Goal: Information Seeking & Learning: Learn about a topic

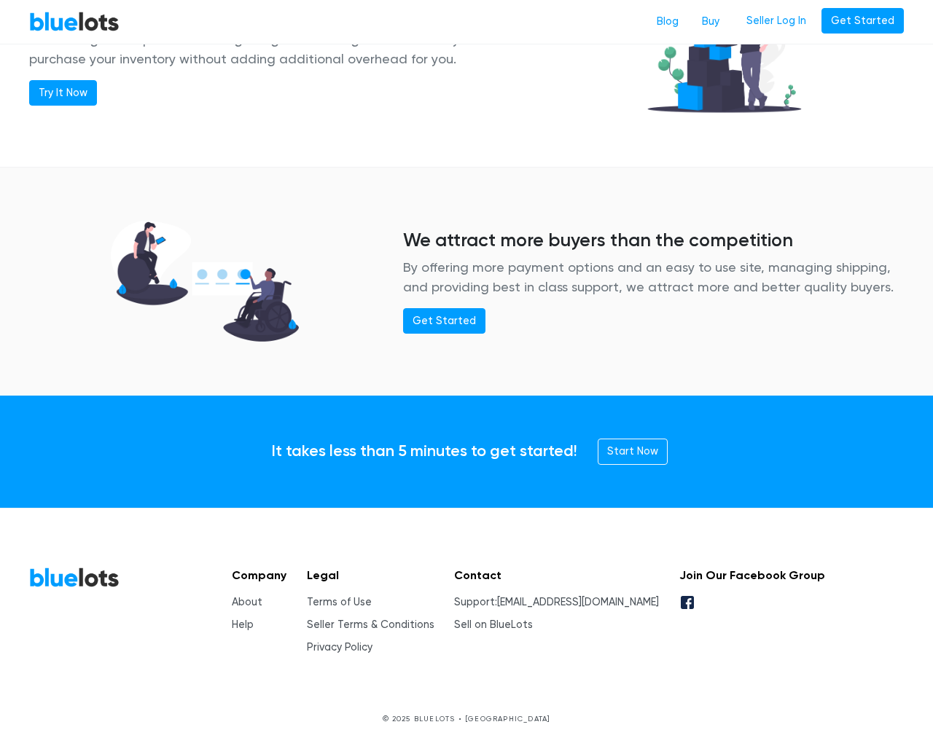
scroll to position [1772, 0]
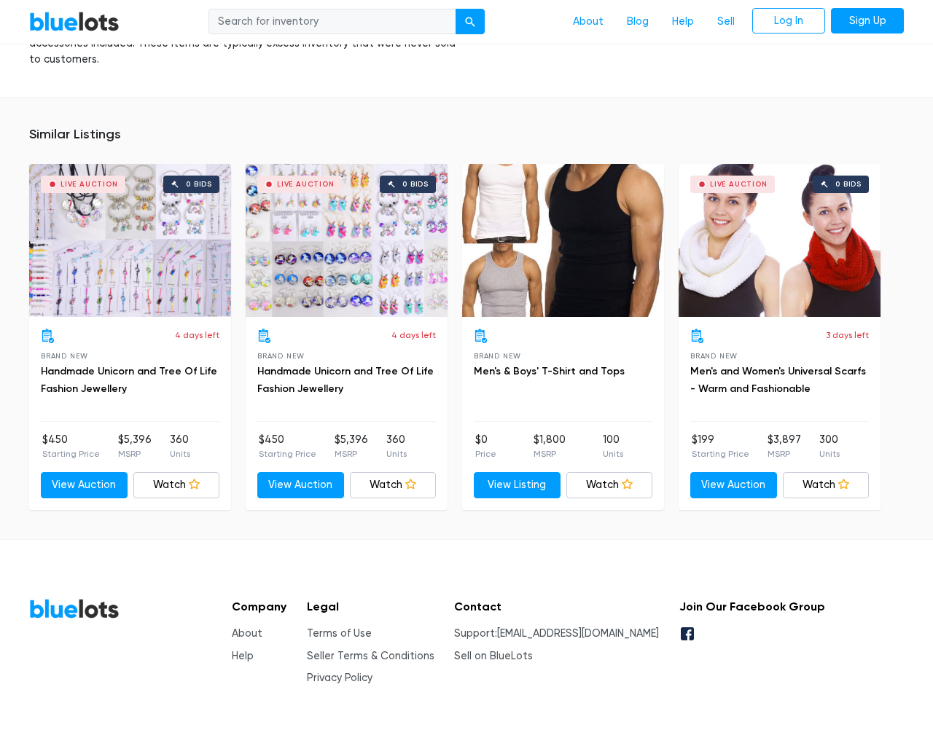
scroll to position [1093, 0]
type input "the"
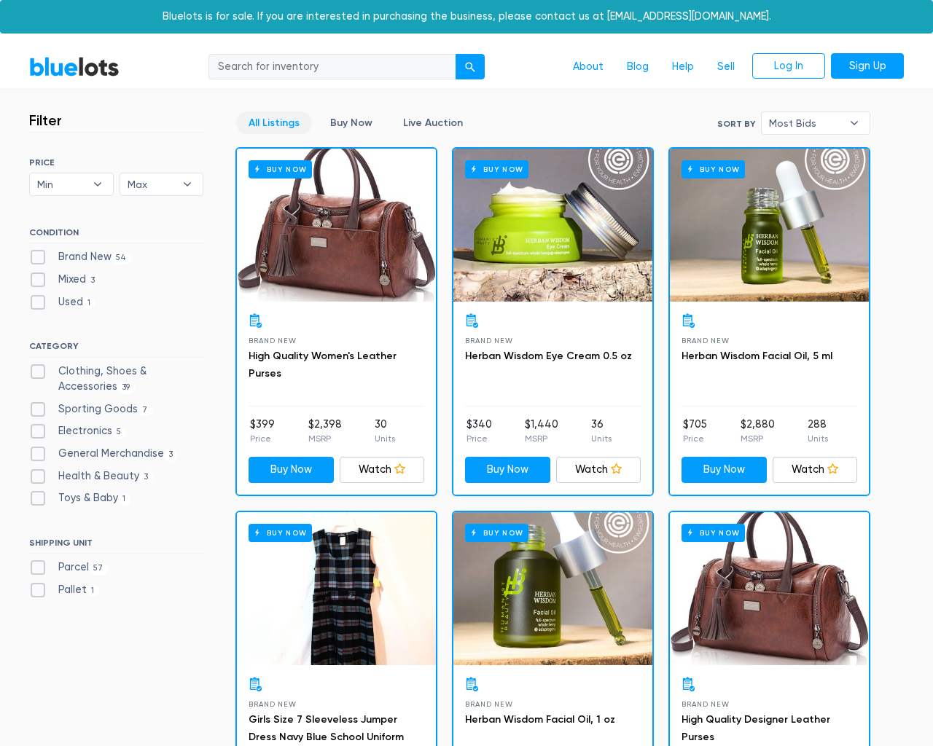
scroll to position [2262, 0]
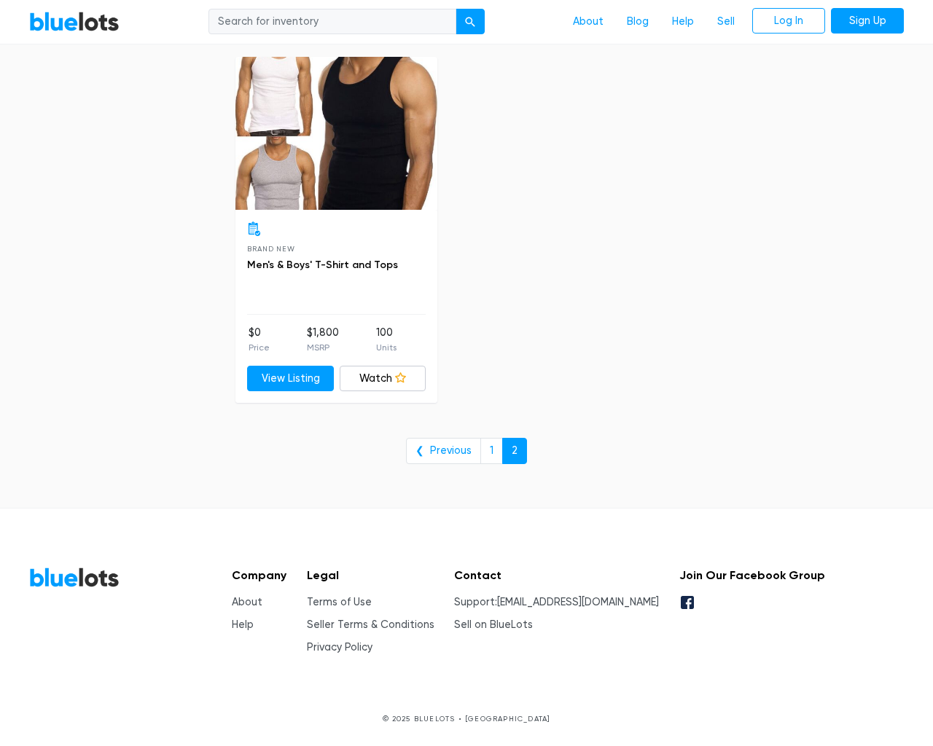
type input "the"
type input "e"
checkbox New"] "false"
checkbox input "false"
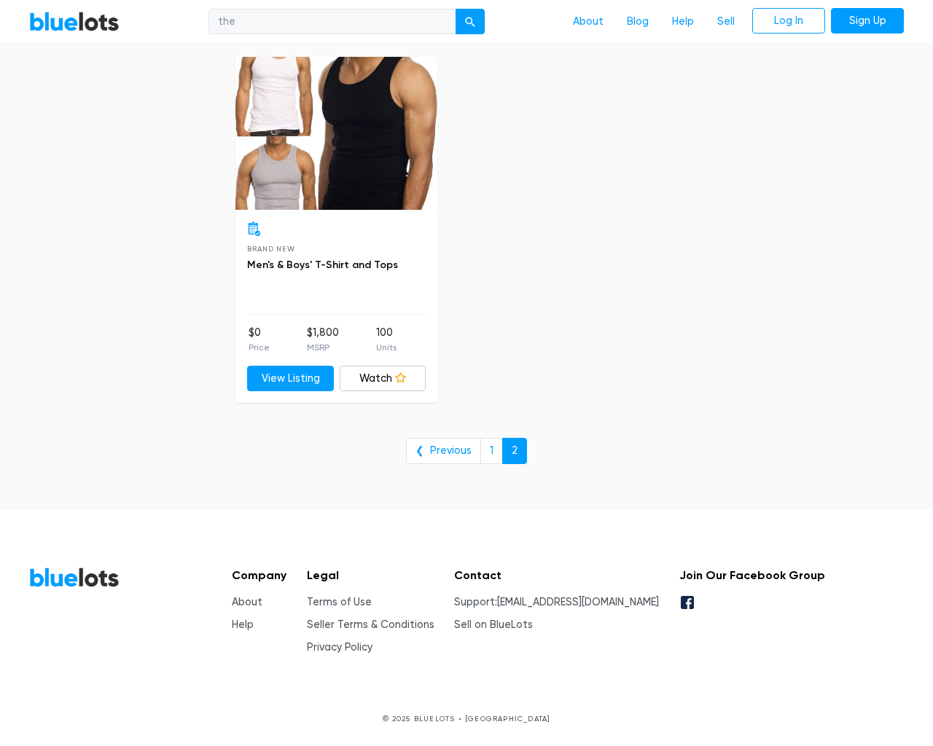
checkbox input "false"
checkbox Accessories"] "false"
checkbox Goods"] "false"
checkbox input "false"
checkbox Merchandise"] "false"
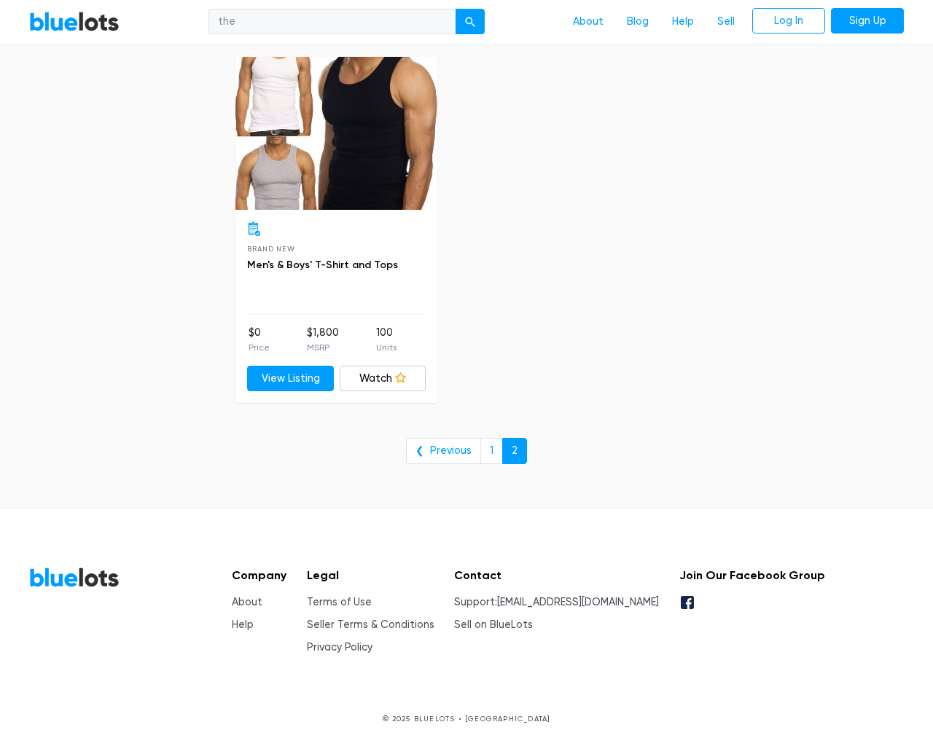
checkbox Beauty"] "false"
checkbox Baby"] "false"
checkbox input "false"
type input "e"
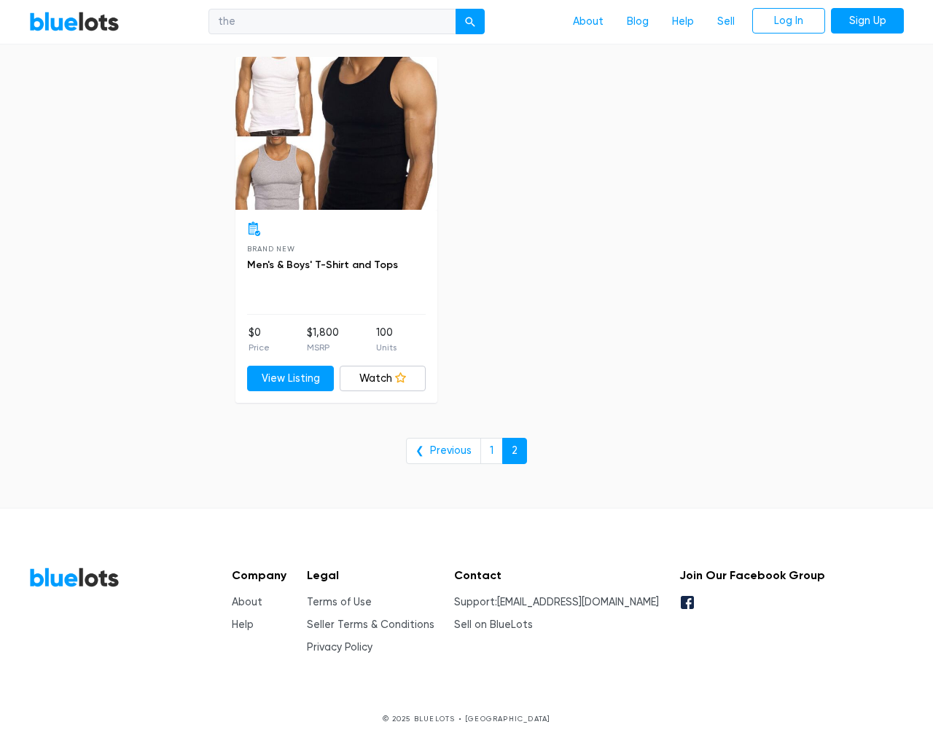
select select "10000"
select select "50000"
select select "ending_soonest"
select select "50000"
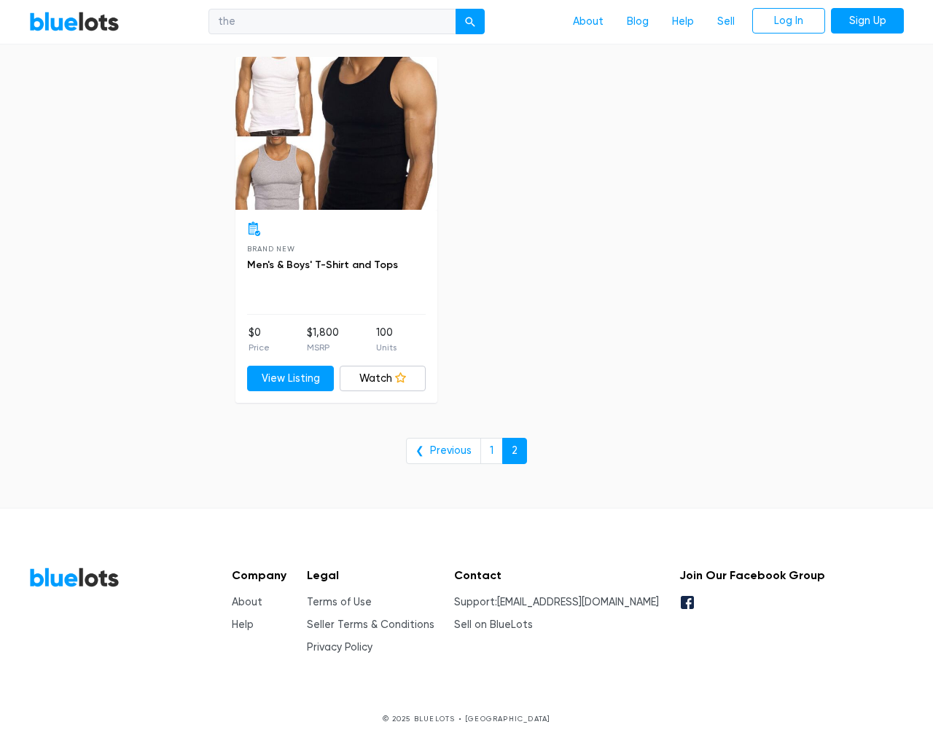
select select "highest_price"
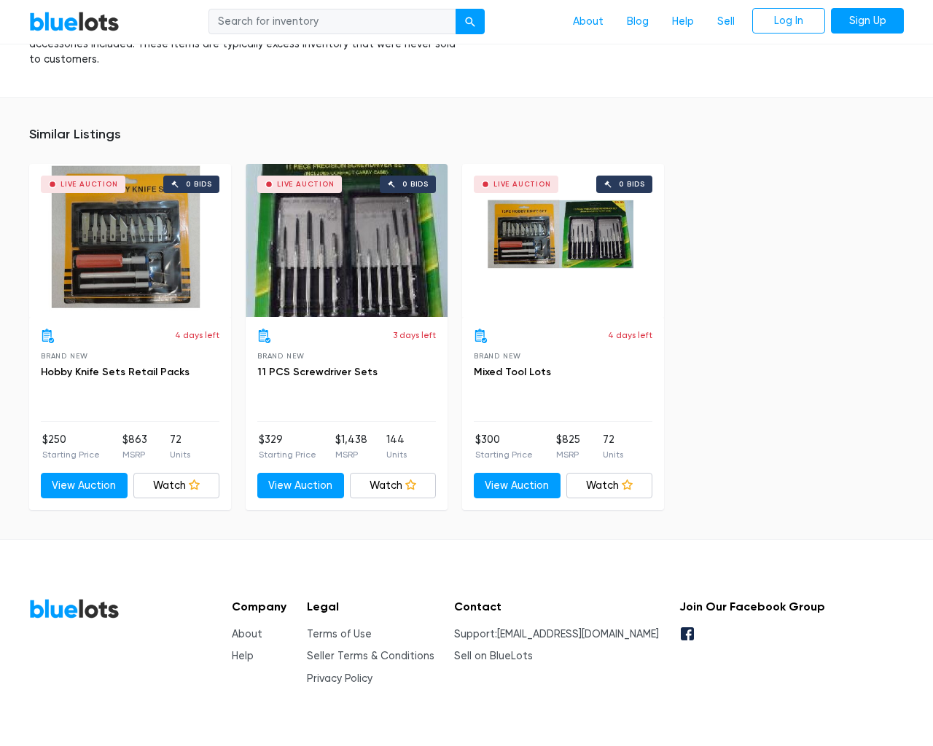
scroll to position [908, 0]
type input "the"
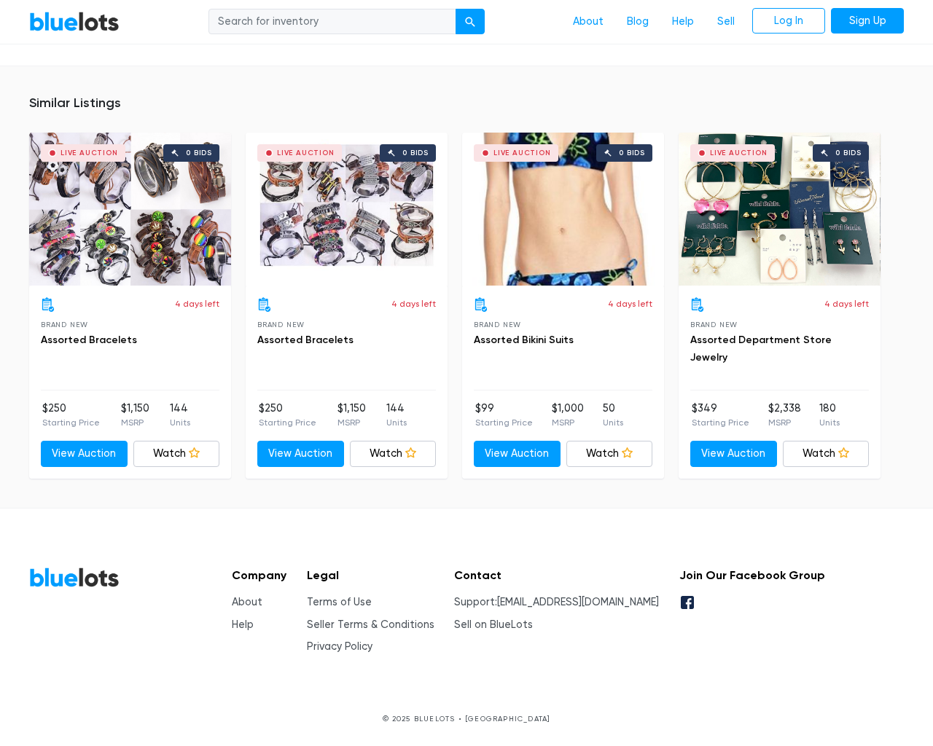
scroll to position [955, 0]
type input "the"
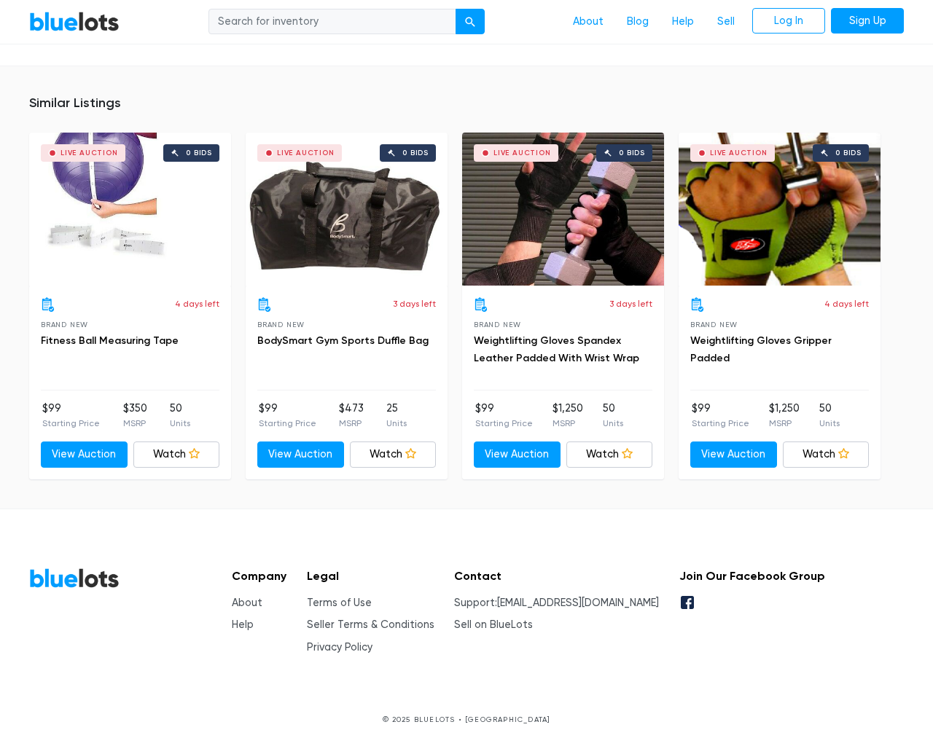
scroll to position [970, 0]
type input "the"
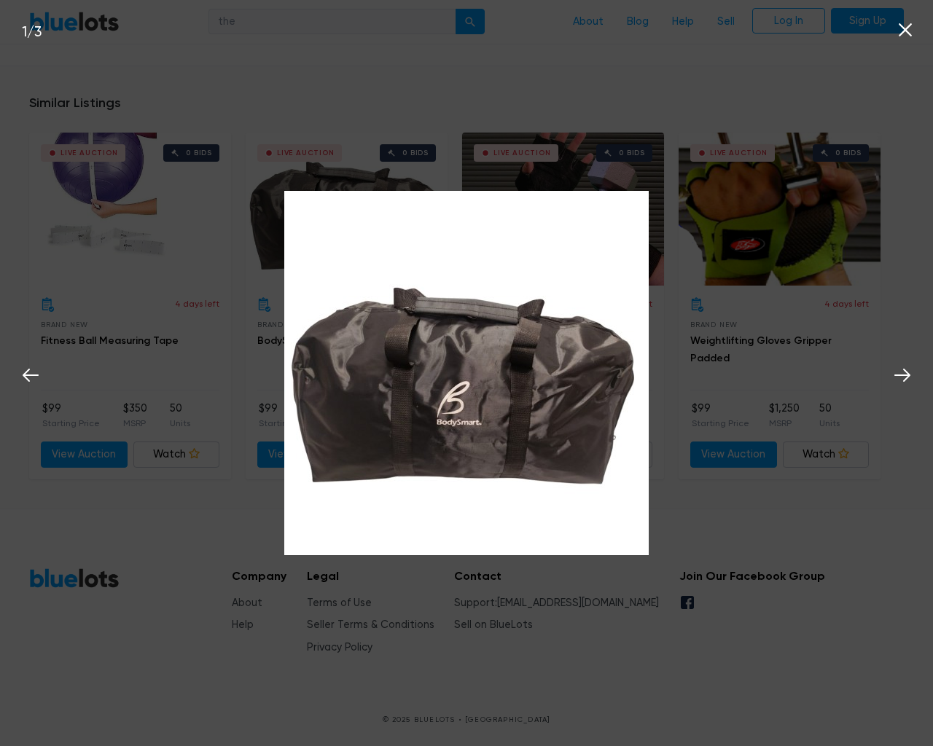
scroll to position [971, 0]
